Goal: Find specific page/section: Find specific page/section

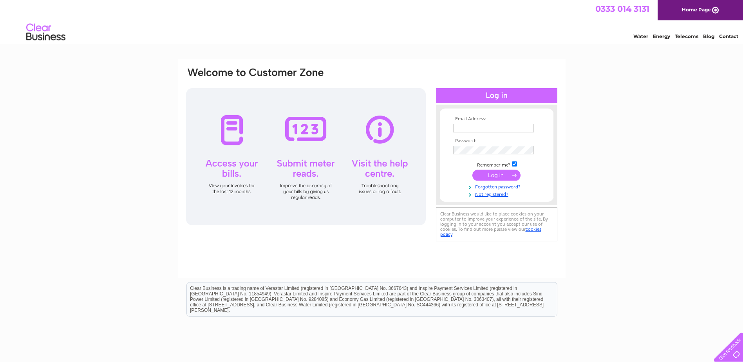
type input "jgainty@asco.uk.com"
click at [503, 171] on input "submit" at bounding box center [496, 175] width 48 height 11
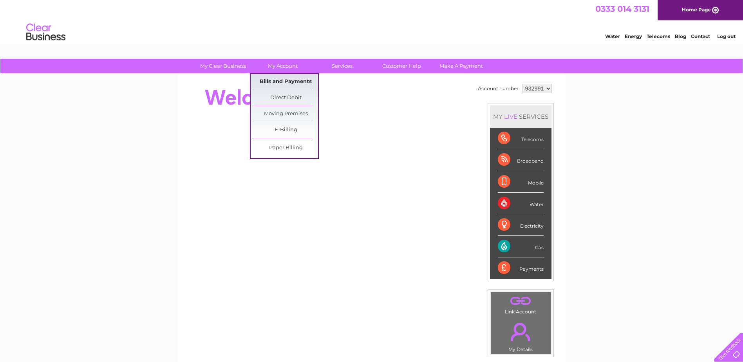
click at [293, 81] on link "Bills and Payments" at bounding box center [285, 82] width 65 height 16
